Goal: Task Accomplishment & Management: Use online tool/utility

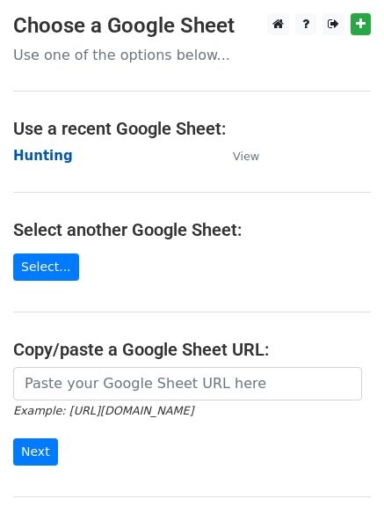
click at [44, 154] on strong "Hunting" at bounding box center [43, 156] width 60 height 16
click at [36, 157] on strong "Hunting" at bounding box center [43, 156] width 60 height 16
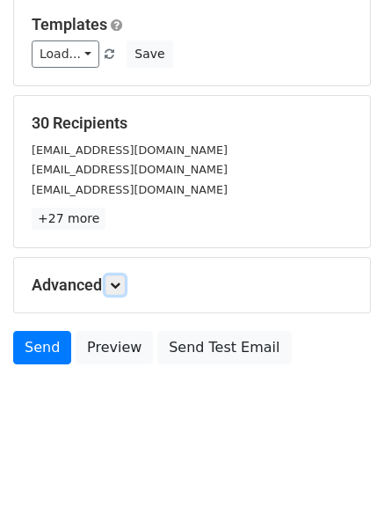
drag, startPoint x: 118, startPoint y: 283, endPoint x: 132, endPoint y: 283, distance: 14.1
click at [118, 285] on icon at bounding box center [115, 285] width 11 height 11
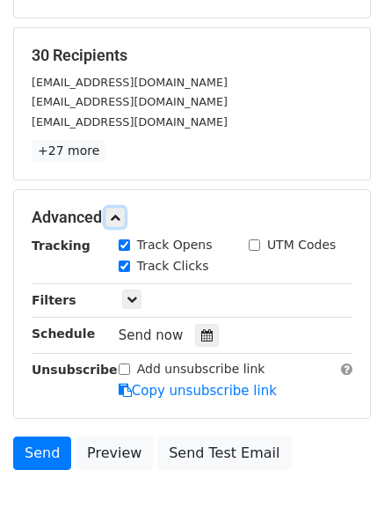
scroll to position [316, 0]
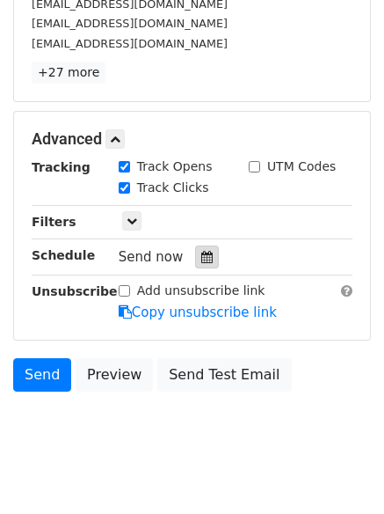
click at [201, 261] on icon at bounding box center [206, 257] width 11 height 12
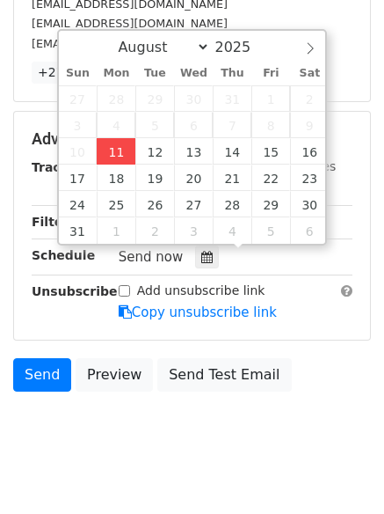
type input "2025-08-11 12:00"
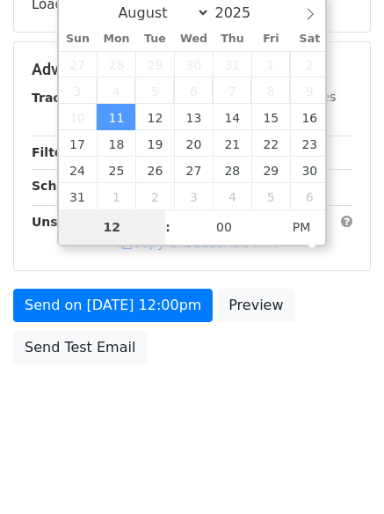
scroll to position [314, 0]
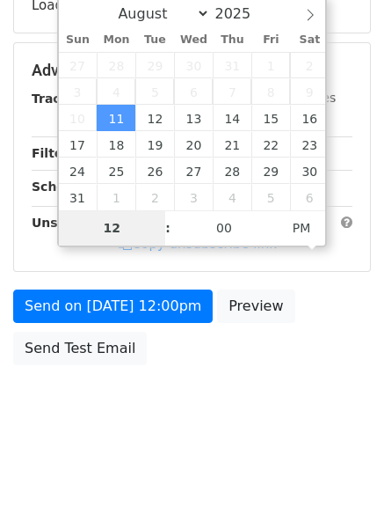
type input "4"
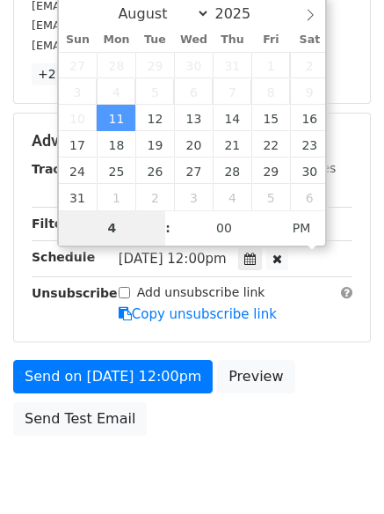
scroll to position [316, 0]
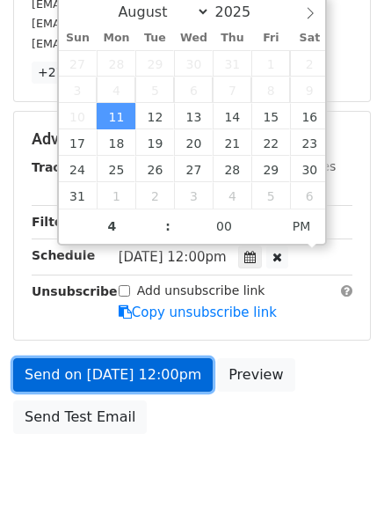
type input "2025-08-11 16:00"
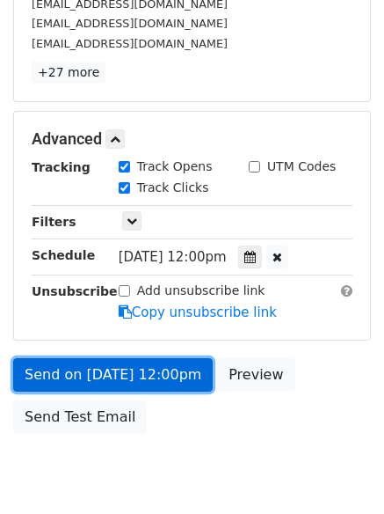
click at [138, 364] on link "Send on Aug 11 at 12:00pm" at bounding box center [113, 374] width 200 height 33
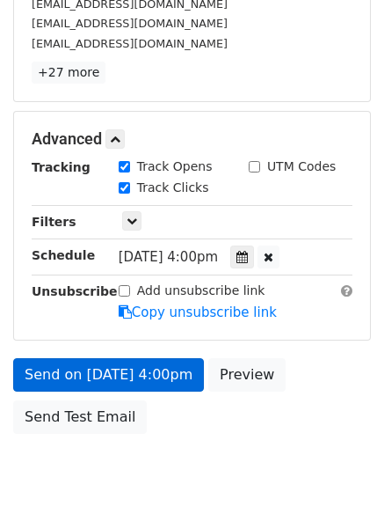
scroll to position [314, 0]
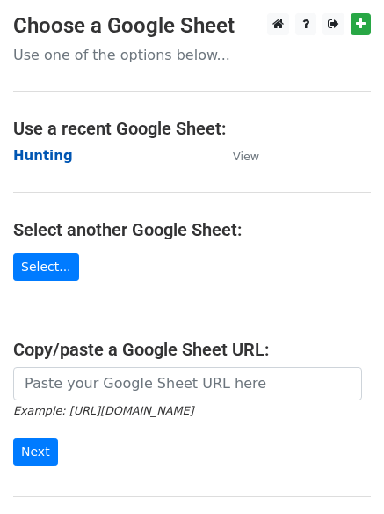
click at [40, 155] on strong "Hunting" at bounding box center [43, 156] width 60 height 16
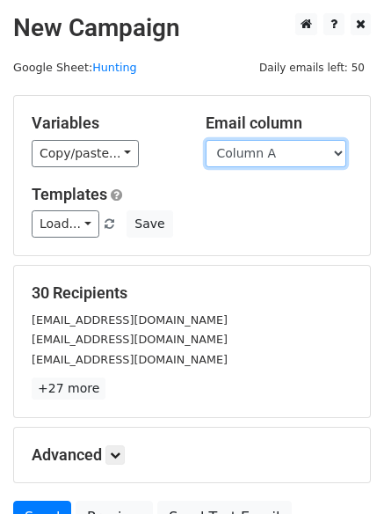
drag, startPoint x: 0, startPoint y: 0, endPoint x: 278, endPoint y: 165, distance: 323.4
click at [277, 163] on select "Column A Column B Column C" at bounding box center [276, 153] width 141 height 27
select select "Column B"
click at [206, 140] on select "Column A Column B Column C" at bounding box center [276, 153] width 141 height 27
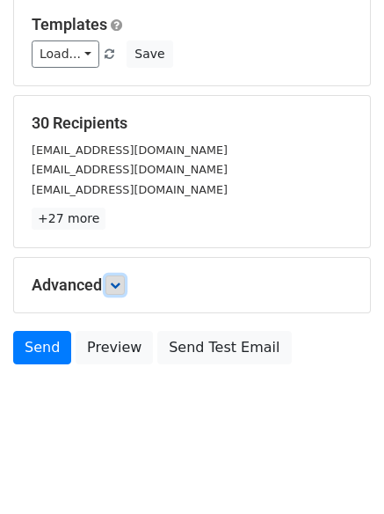
click at [113, 282] on link at bounding box center [115, 284] width 19 height 19
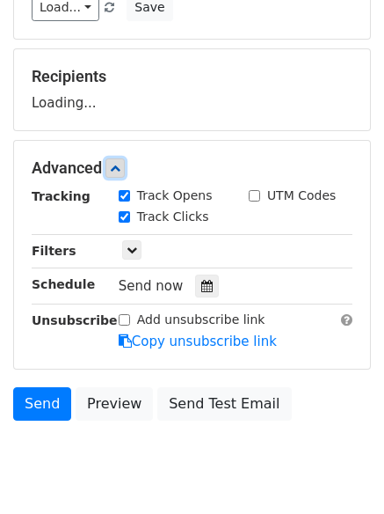
scroll to position [272, 0]
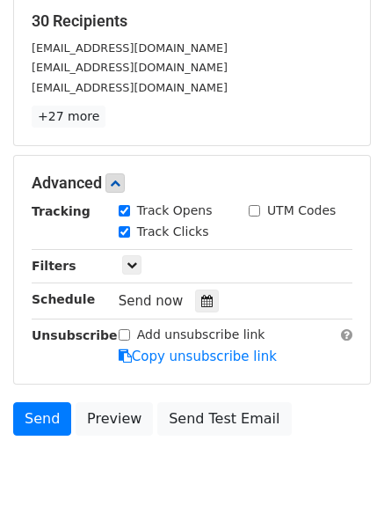
drag, startPoint x: 199, startPoint y: 300, endPoint x: 181, endPoint y: 296, distance: 18.1
click at [201, 298] on icon at bounding box center [206, 301] width 11 height 12
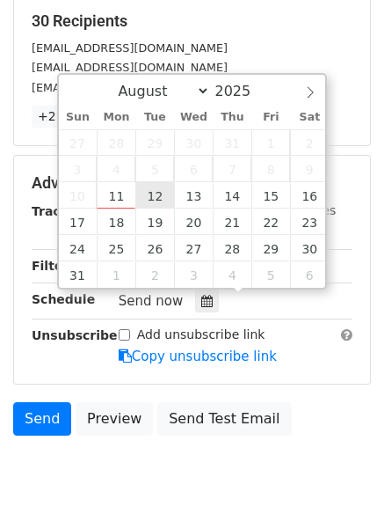
type input "2025-08-12 12:00"
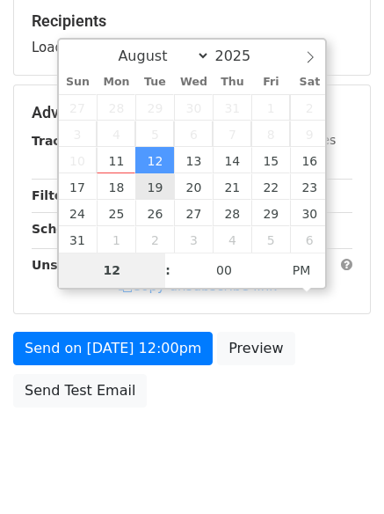
type input "5"
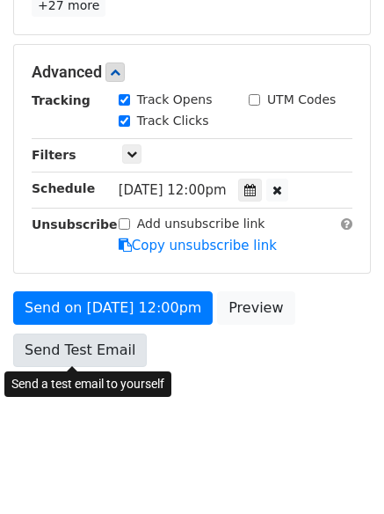
scroll to position [728, 0]
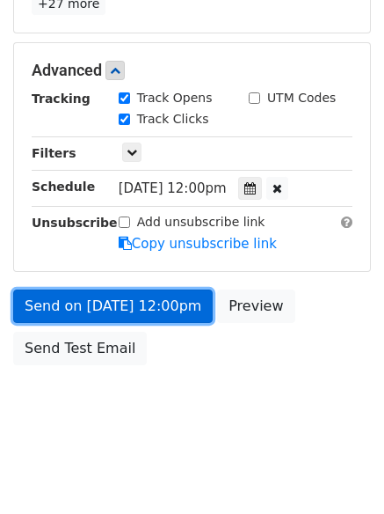
type input "2025-08-12 17:00"
click at [108, 302] on link "Send on Aug 12 at 12:00pm" at bounding box center [113, 305] width 200 height 33
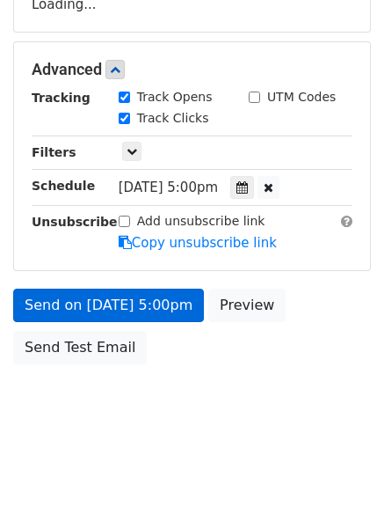
scroll to position [314, 0]
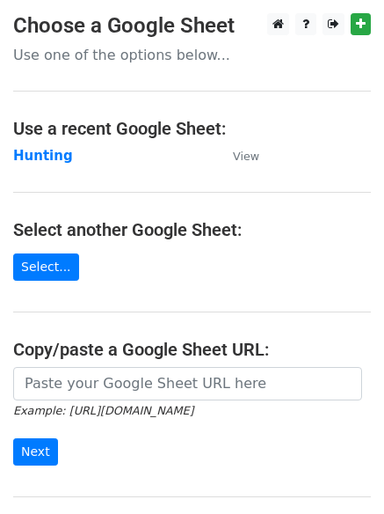
click at [53, 164] on td "Hunting" at bounding box center [114, 156] width 202 height 20
click at [53, 152] on strong "Hunting" at bounding box center [43, 156] width 60 height 16
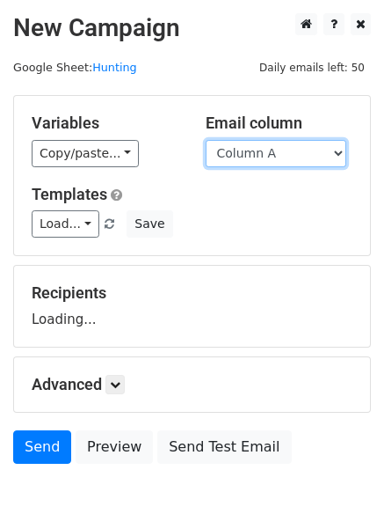
click at [313, 155] on select "Column A Column B Column C" at bounding box center [276, 153] width 141 height 27
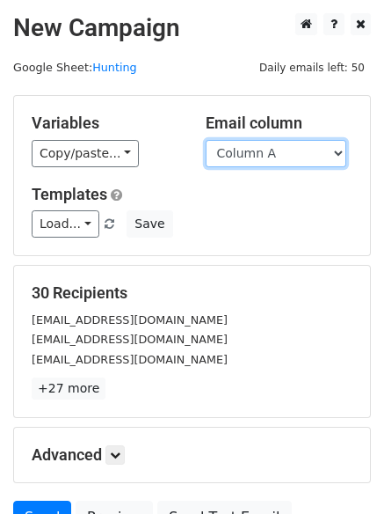
select select "Column C"
click at [206, 140] on select "Column A Column B Column C" at bounding box center [276, 153] width 141 height 27
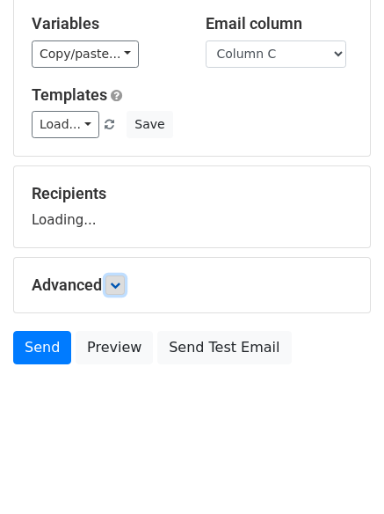
click at [118, 290] on link at bounding box center [115, 284] width 19 height 19
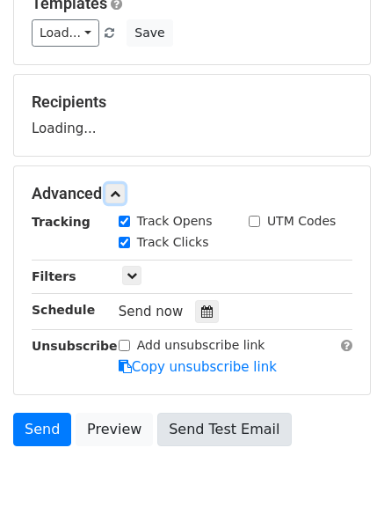
scroll to position [272, 0]
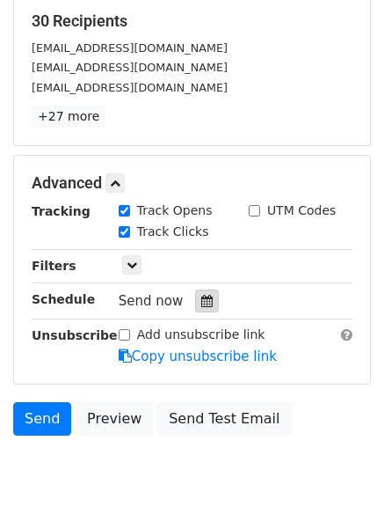
click at [195, 300] on div at bounding box center [207, 300] width 24 height 23
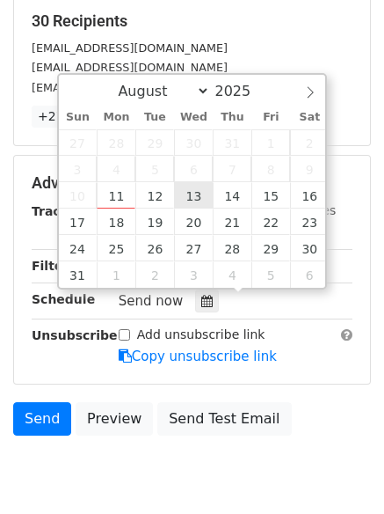
type input "2025-08-13 12:00"
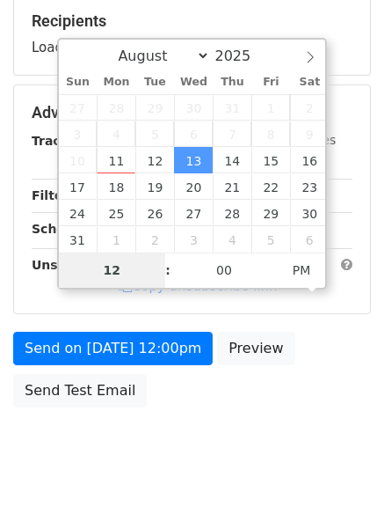
type input "6"
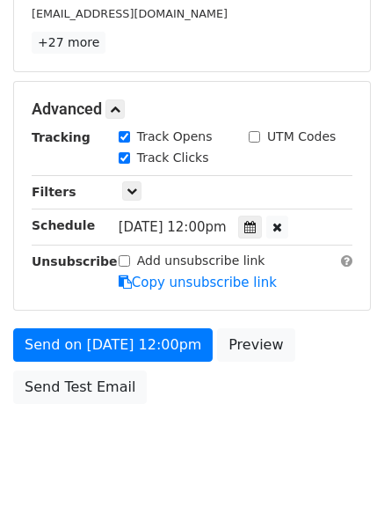
scroll to position [728, 0]
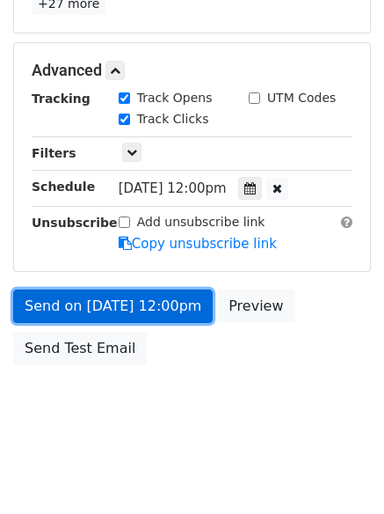
type input "2025-08-13 18:00"
click at [139, 318] on link "Send on Aug 13 at 12:00pm" at bounding box center [113, 305] width 200 height 33
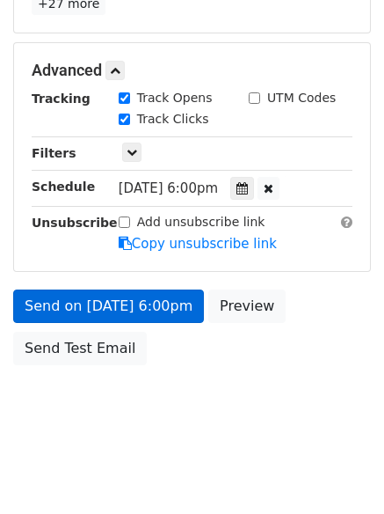
scroll to position [314, 0]
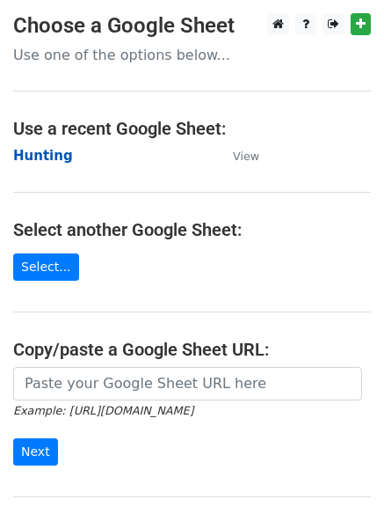
click at [25, 150] on strong "Hunting" at bounding box center [43, 156] width 60 height 16
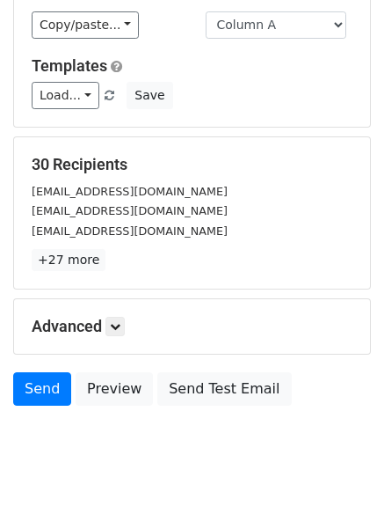
scroll to position [170, 0]
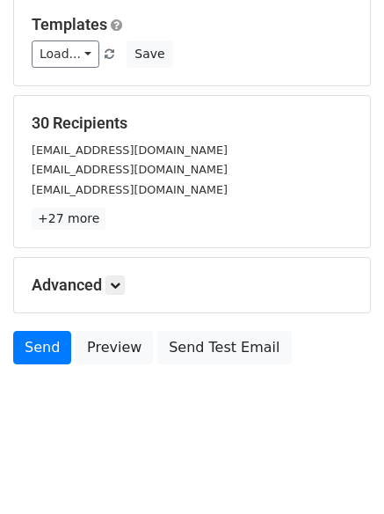
click at [121, 268] on div "Advanced Tracking Track Opens UTM Codes Track Clicks Filters Only include sprea…" at bounding box center [192, 285] width 356 height 55
click at [120, 280] on icon at bounding box center [115, 285] width 11 height 11
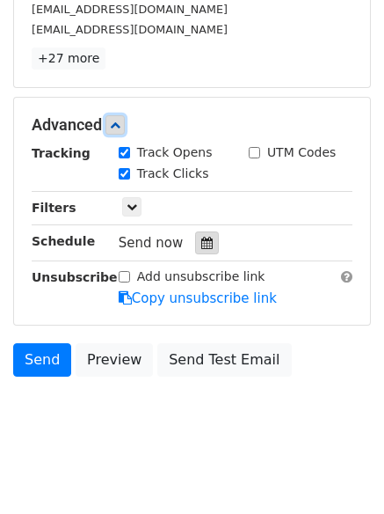
scroll to position [333, 0]
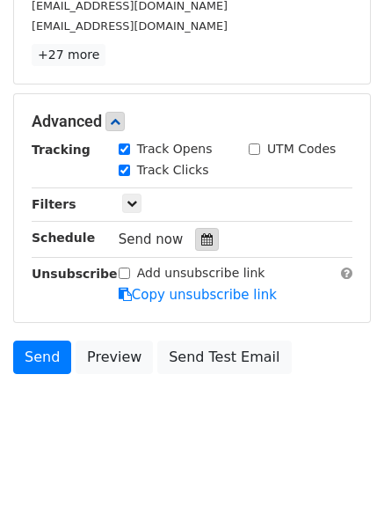
click at [203, 245] on icon at bounding box center [206, 239] width 11 height 12
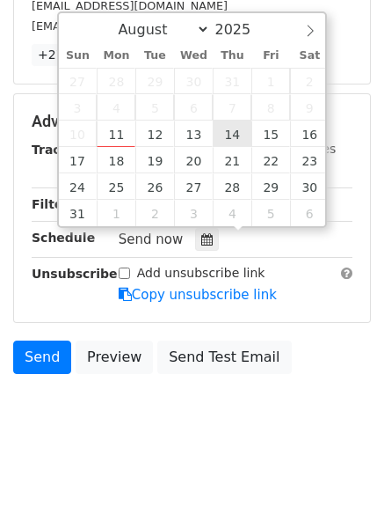
type input "2025-08-14 12:00"
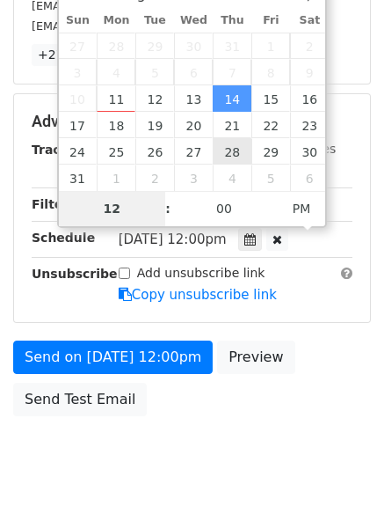
type input "7"
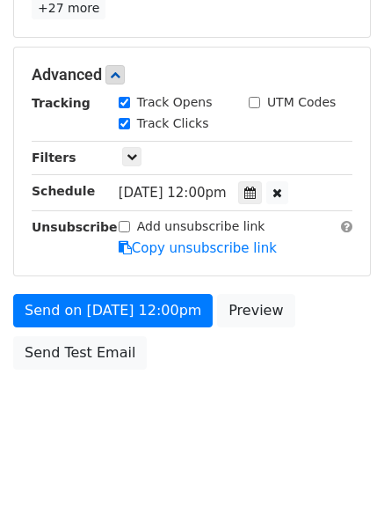
scroll to position [728, 0]
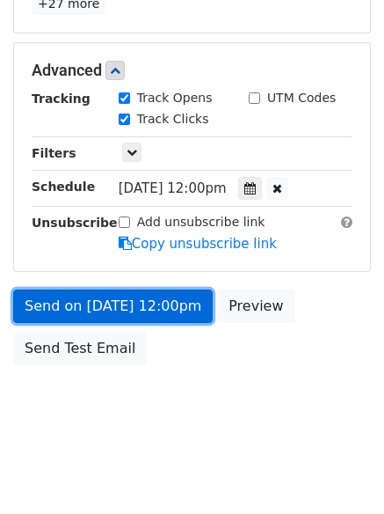
type input "2025-08-14 19:00"
click at [125, 313] on link "Send on Aug 14 at 12:00pm" at bounding box center [113, 305] width 200 height 33
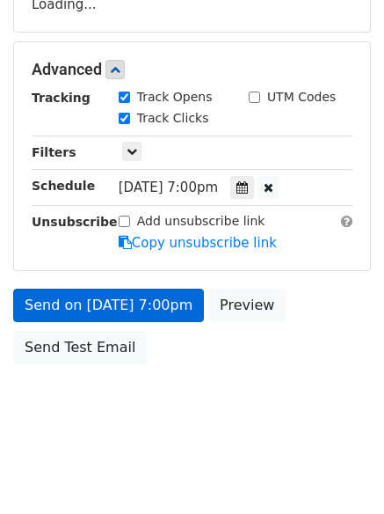
scroll to position [314, 0]
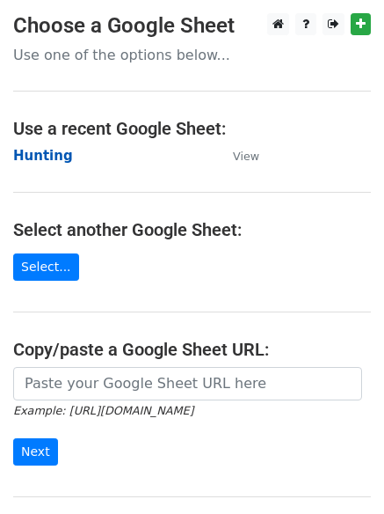
click at [36, 149] on strong "Hunting" at bounding box center [43, 156] width 60 height 16
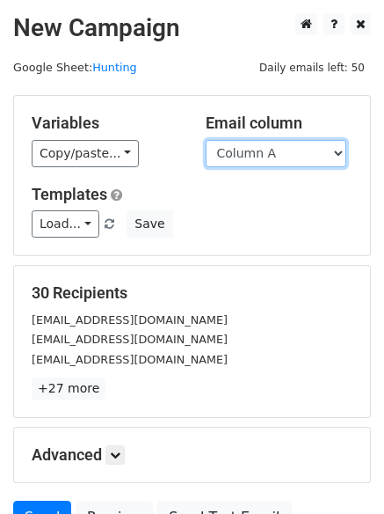
click at [281, 164] on select "Column A Column B Column C" at bounding box center [276, 153] width 141 height 27
select select "Column B"
click at [206, 140] on select "Column A Column B Column C" at bounding box center [276, 153] width 141 height 27
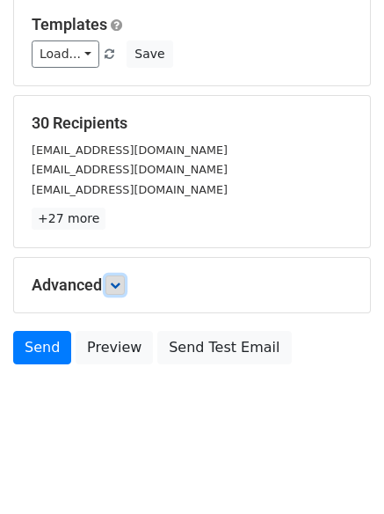
click at [114, 275] on link at bounding box center [115, 284] width 19 height 19
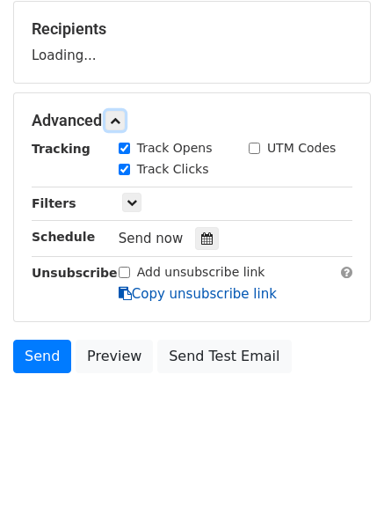
scroll to position [265, 0]
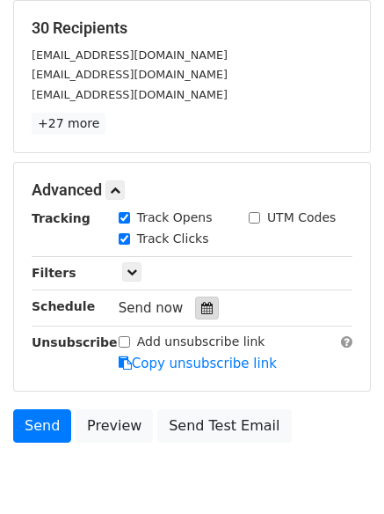
click at [199, 298] on div at bounding box center [207, 307] width 24 height 23
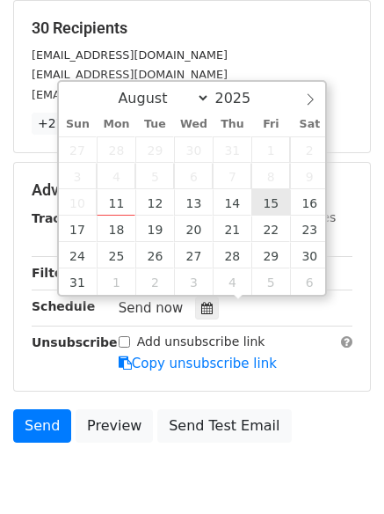
type input "2025-08-15 12:00"
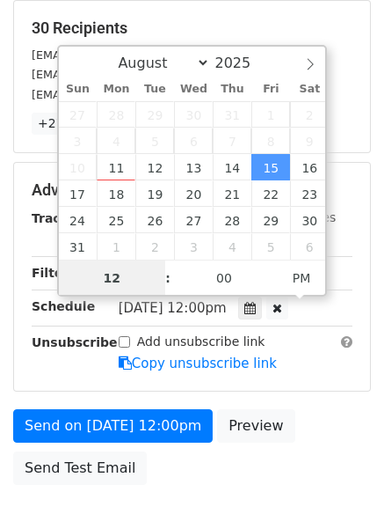
scroll to position [1, 0]
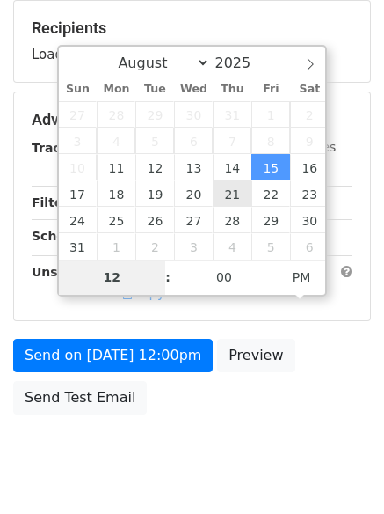
type input "8"
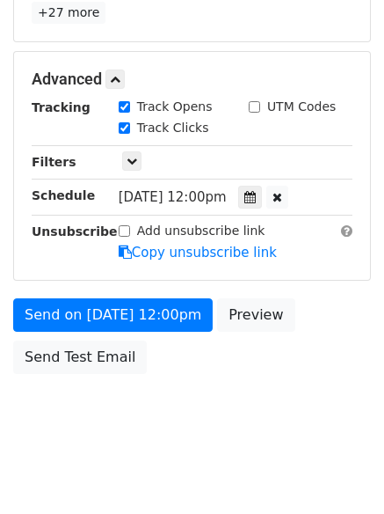
scroll to position [728, 0]
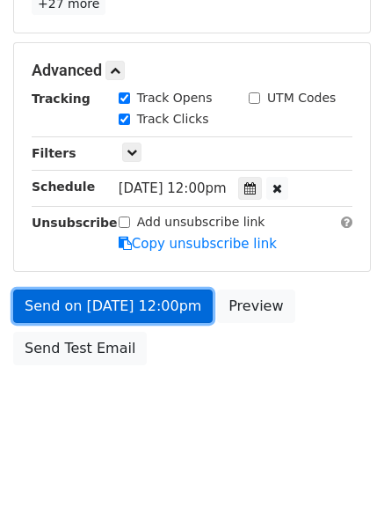
type input "2025-08-15 20:00"
click at [142, 300] on link "Send on Aug 15 at 12:00pm" at bounding box center [113, 305] width 200 height 33
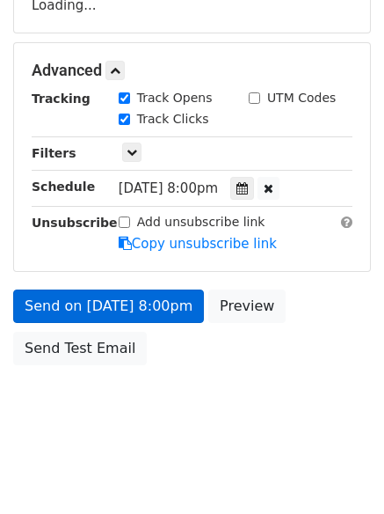
scroll to position [384, 0]
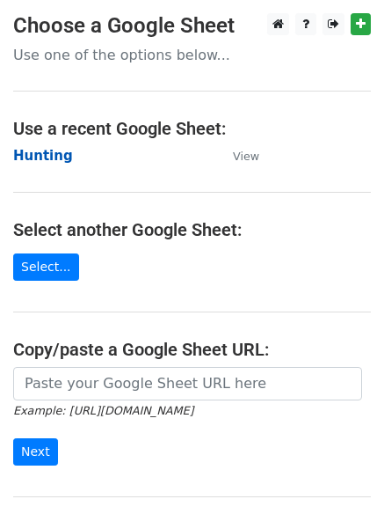
click at [42, 150] on strong "Hunting" at bounding box center [43, 156] width 60 height 16
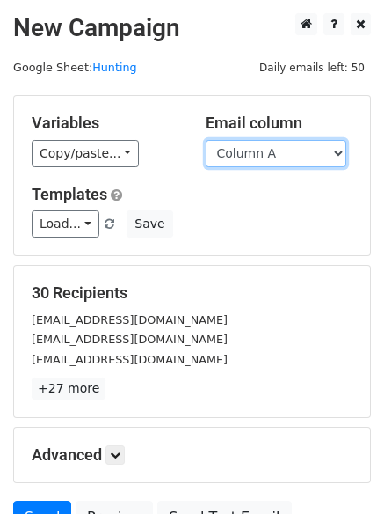
drag, startPoint x: 296, startPoint y: 156, endPoint x: 293, endPoint y: 164, distance: 9.5
click at [296, 156] on select "Column A Column B Column C" at bounding box center [276, 153] width 141 height 27
select select "Column C"
click at [206, 140] on select "Column A Column B Column C" at bounding box center [276, 153] width 141 height 27
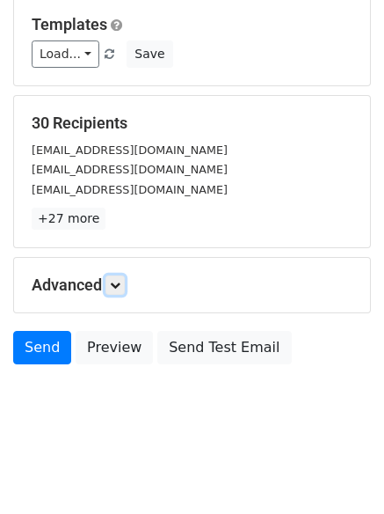
click at [120, 284] on icon at bounding box center [115, 285] width 11 height 11
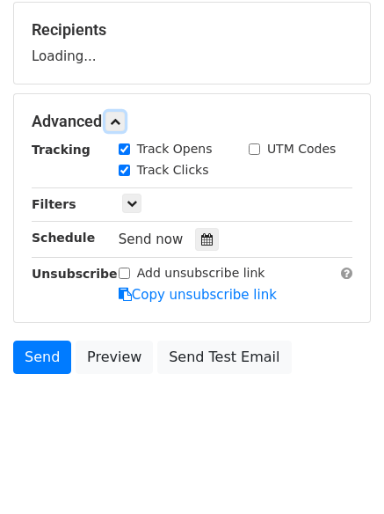
scroll to position [264, 0]
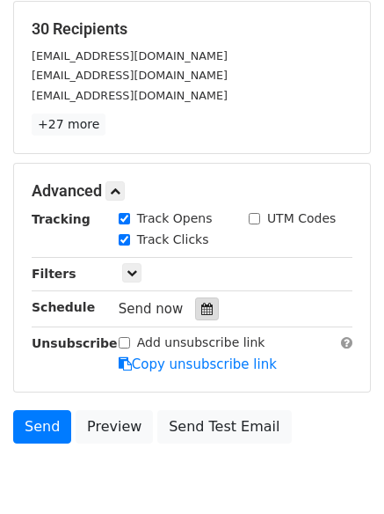
click at [202, 310] on icon at bounding box center [206, 309] width 11 height 12
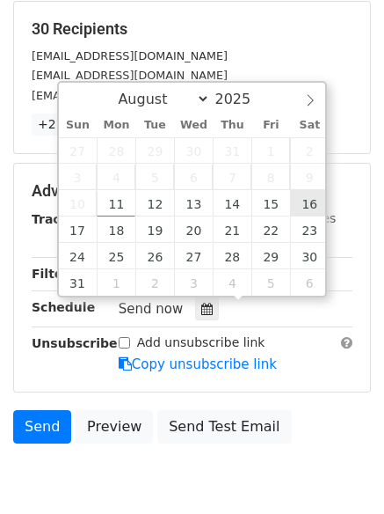
type input "[DATE] 12:00"
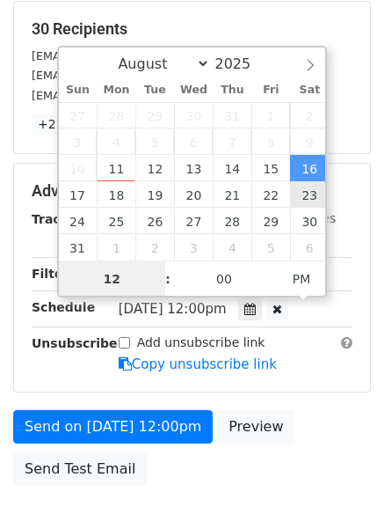
scroll to position [1, 0]
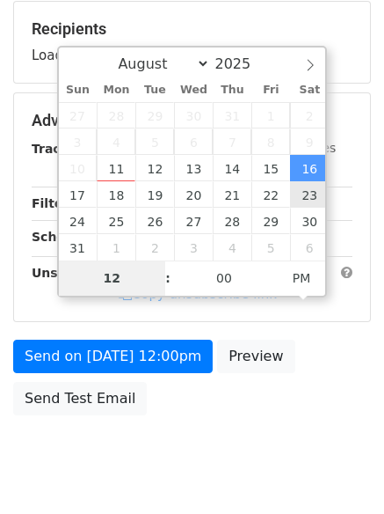
type input "9"
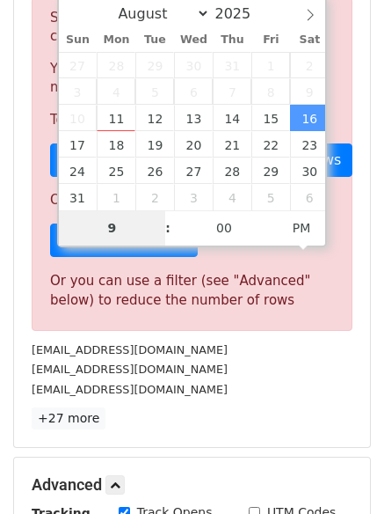
scroll to position [728, 0]
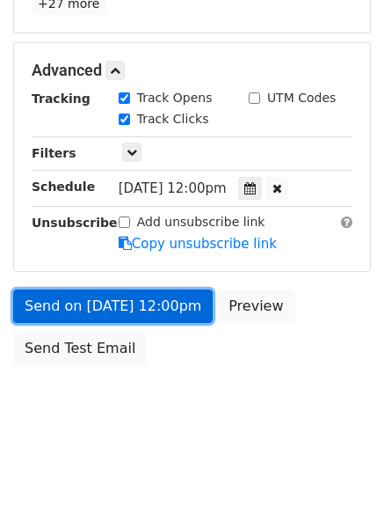
type input "[DATE] 21:00"
click at [116, 299] on link "Send on [DATE] 12:00pm" at bounding box center [113, 305] width 200 height 33
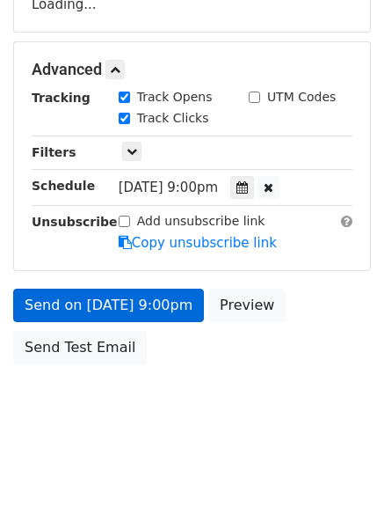
scroll to position [314, 0]
